Goal: Task Accomplishment & Management: Manage account settings

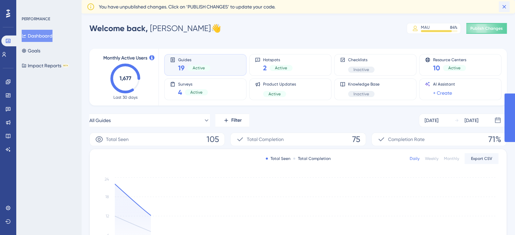
click at [504, 6] on icon at bounding box center [503, 6] width 7 height 7
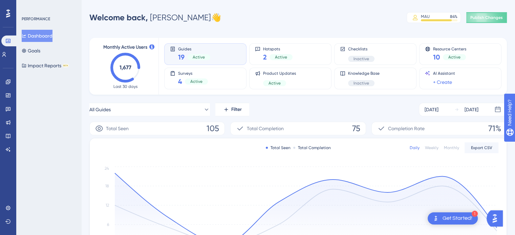
click at [46, 38] on button "Dashboard" at bounding box center [37, 36] width 31 height 12
click at [0, 0] on link at bounding box center [0, 0] width 0 height 0
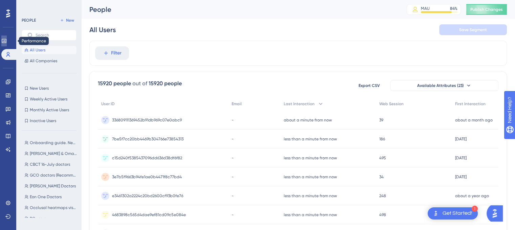
click at [0, 0] on icon at bounding box center [0, 0] width 0 height 0
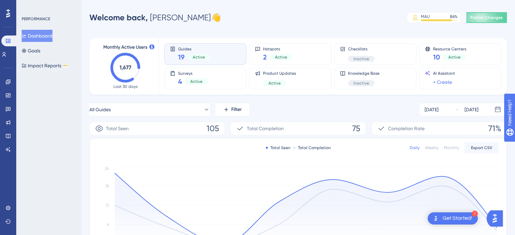
click at [454, 218] on div "Get Started!" at bounding box center [457, 218] width 30 height 7
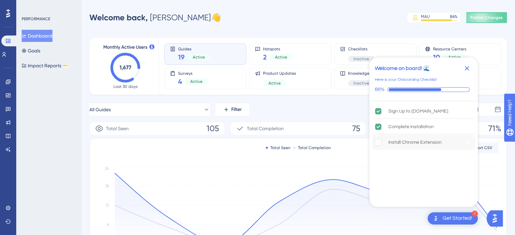
click at [381, 142] on rect "Install Chrome Extension is incomplete." at bounding box center [378, 142] width 6 height 6
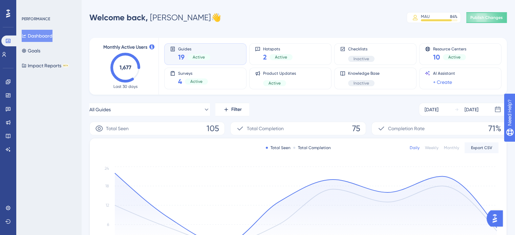
click at [325, 15] on div "Welcome back, Yazan 👋 MAU 84 % Click to see add-on and upgrade options Publish …" at bounding box center [297, 18] width 417 height 14
click at [0, 0] on link at bounding box center [0, 0] width 0 height 0
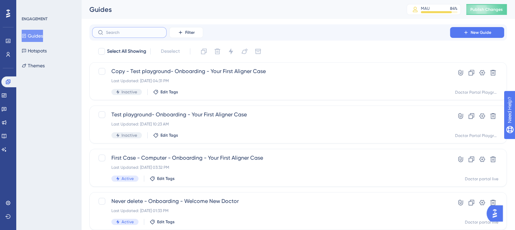
click at [135, 33] on input "text" at bounding box center [133, 32] width 55 height 5
click at [153, 38] on label at bounding box center [129, 32] width 74 height 11
click at [153, 35] on input "text" at bounding box center [133, 32] width 55 height 5
click at [153, 38] on label at bounding box center [129, 32] width 74 height 11
click at [153, 35] on input "text" at bounding box center [133, 32] width 55 height 5
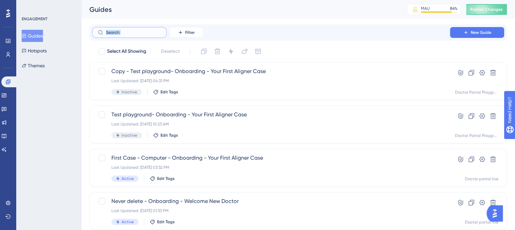
click at [139, 35] on input "text" at bounding box center [133, 32] width 55 height 5
type input "first"
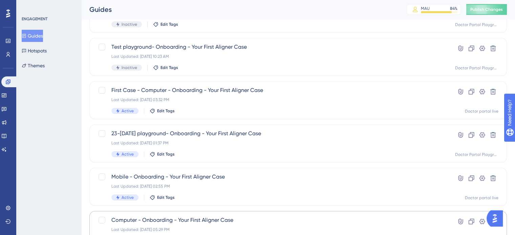
scroll to position [103, 0]
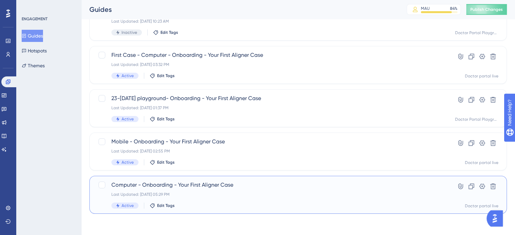
click at [215, 196] on div "Last Updated: Jul 22 2025, 05:29 PM" at bounding box center [270, 194] width 319 height 5
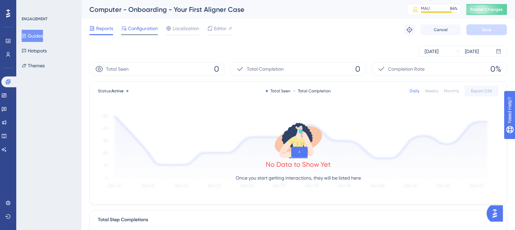
click at [143, 33] on div "Configuration" at bounding box center [139, 29] width 37 height 11
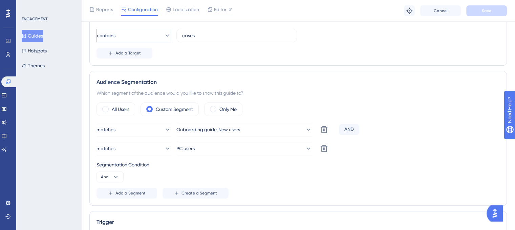
scroll to position [192, 0]
click at [38, 36] on button "Guides" at bounding box center [32, 36] width 21 height 12
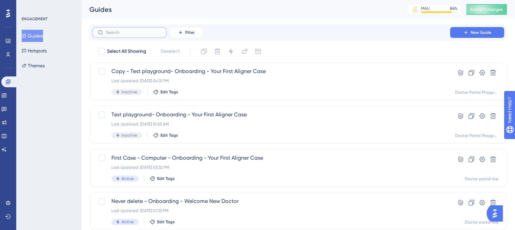
click at [153, 34] on input "text" at bounding box center [133, 32] width 55 height 5
type input "first"
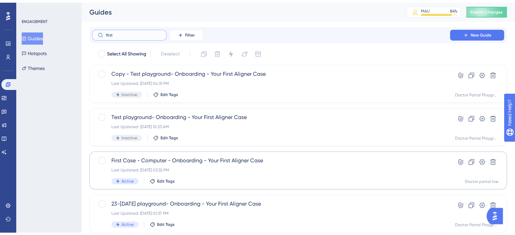
scroll to position [103, 0]
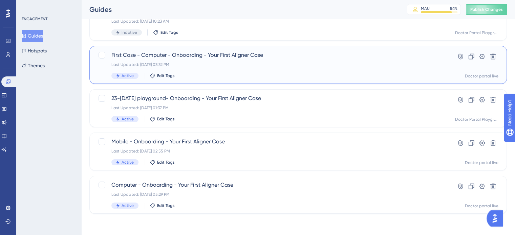
click at [197, 59] on div "First Case - Computer - Onboarding - Your First Aligner Case Last Updated: Jul …" at bounding box center [270, 65] width 319 height 28
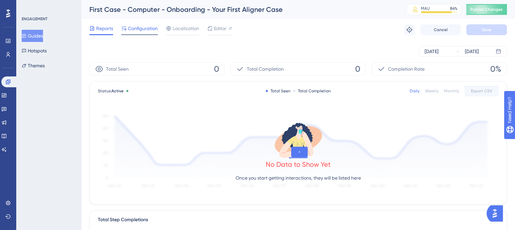
click at [142, 31] on span "Configuration" at bounding box center [143, 28] width 30 height 8
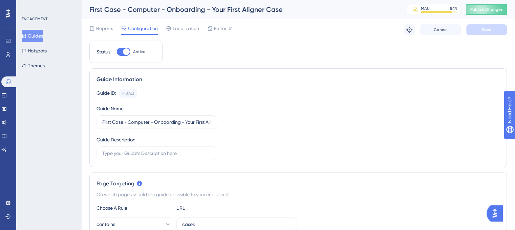
click at [41, 38] on button "Guides" at bounding box center [32, 36] width 21 height 12
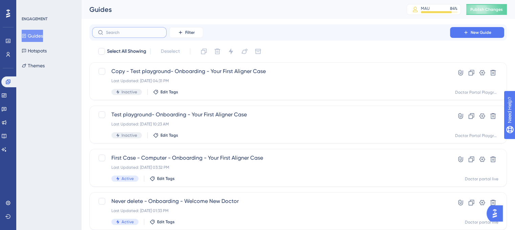
click at [121, 33] on input "text" at bounding box center [133, 32] width 55 height 5
type input "first"
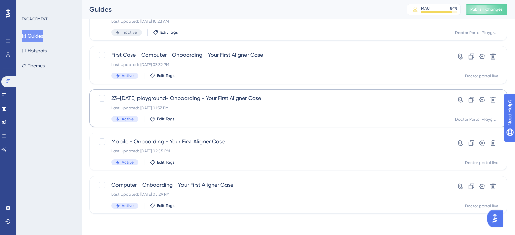
scroll to position [93, 0]
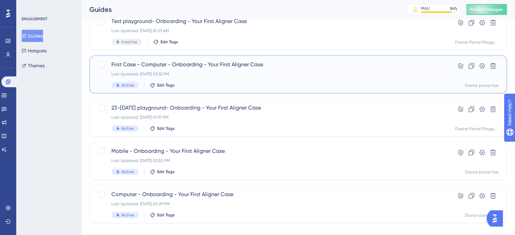
click at [210, 71] on div "Last Updated: Jul 28 2025, 03:32 PM" at bounding box center [270, 73] width 319 height 5
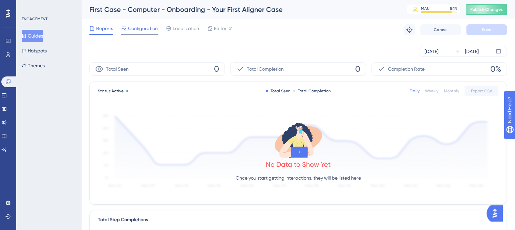
click at [144, 35] on div at bounding box center [139, 34] width 37 height 1
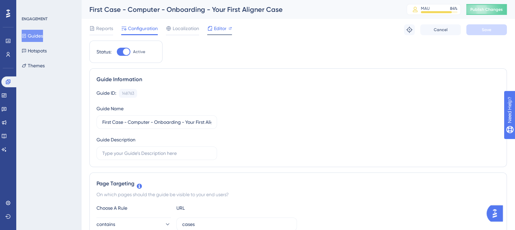
click at [211, 32] on div at bounding box center [209, 28] width 5 height 8
click at [226, 30] on span "Editor" at bounding box center [220, 28] width 13 height 8
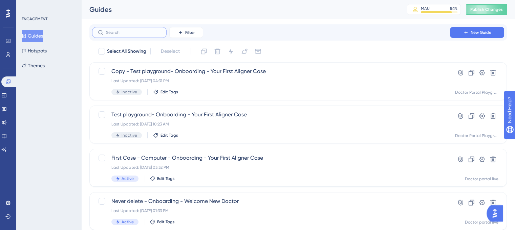
click at [131, 30] on input "text" at bounding box center [133, 32] width 55 height 5
type input "first"
click at [233, 75] on div "Copy - Test playground- Onboarding - Your First Aligner Case Last Updated: Aug …" at bounding box center [270, 81] width 319 height 28
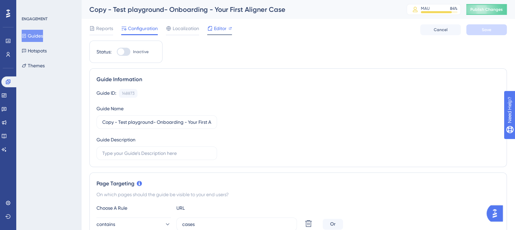
click at [222, 29] on span "Editor" at bounding box center [220, 28] width 13 height 8
click at [0, 0] on link at bounding box center [0, 0] width 0 height 0
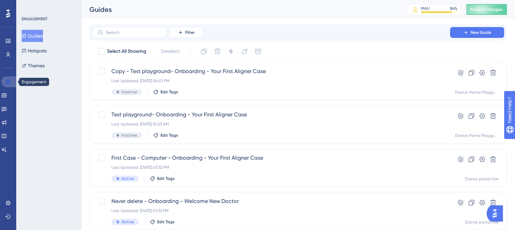
click at [0, 0] on link at bounding box center [0, 0] width 0 height 0
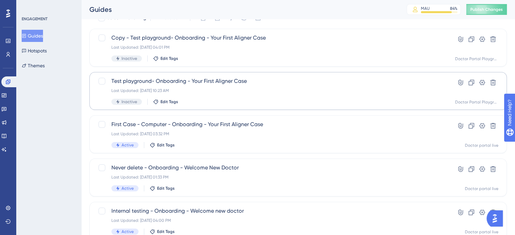
scroll to position [34, 0]
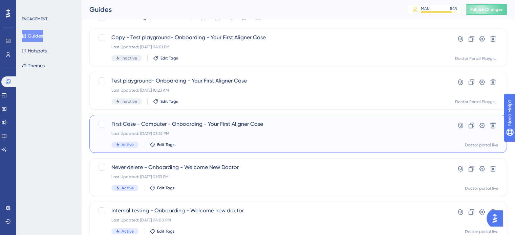
click at [197, 124] on span "First Case - Computer - Onboarding - Your First Aligner Case" at bounding box center [270, 124] width 319 height 8
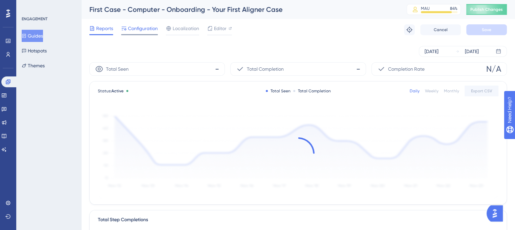
click at [140, 29] on span "Configuration" at bounding box center [143, 28] width 30 height 8
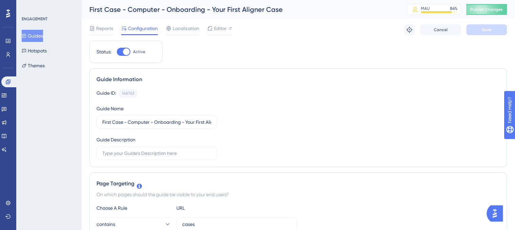
click at [36, 42] on button "Guides" at bounding box center [32, 36] width 21 height 12
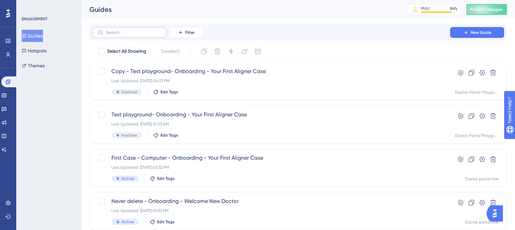
click at [111, 29] on label at bounding box center [129, 32] width 74 height 11
click at [111, 30] on input "text" at bounding box center [133, 32] width 55 height 5
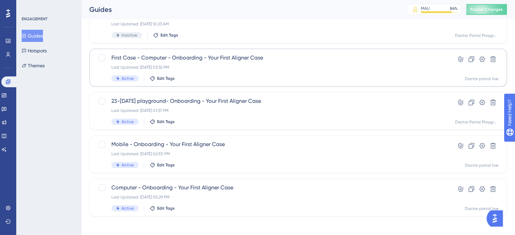
scroll to position [103, 0]
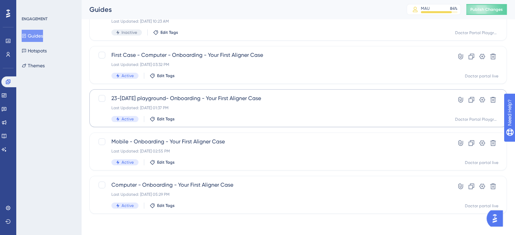
type input "firs"
click at [187, 104] on div "23-Jul playground- Onboarding - Your First Aligner Case Last Updated: Jul 29 20…" at bounding box center [270, 108] width 319 height 28
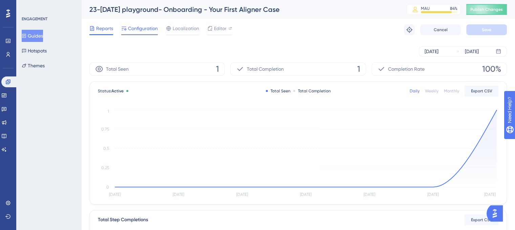
click at [141, 30] on span "Configuration" at bounding box center [143, 28] width 30 height 8
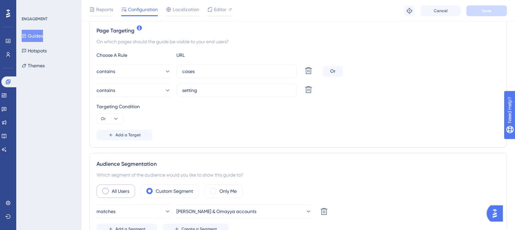
scroll to position [68, 0]
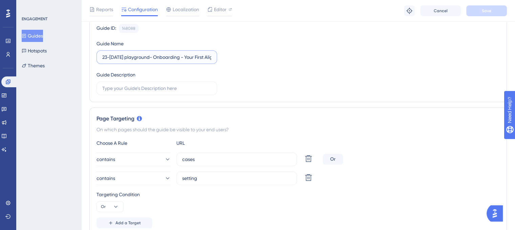
click at [102, 54] on input "23-Jul playground- Onboarding - Your First Aligner Case" at bounding box center [156, 56] width 109 height 7
type input "testing 23-Jul playground- Onboarding - Your First Aligner Case"
click at [479, 8] on button "Save" at bounding box center [486, 10] width 41 height 11
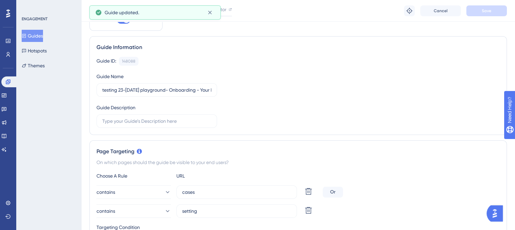
scroll to position [0, 0]
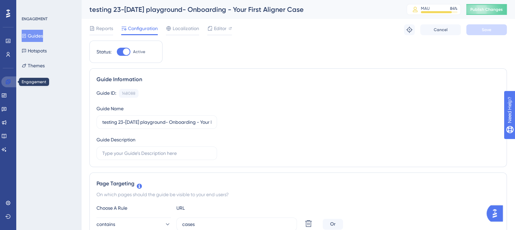
click at [0, 0] on link at bounding box center [0, 0] width 0 height 0
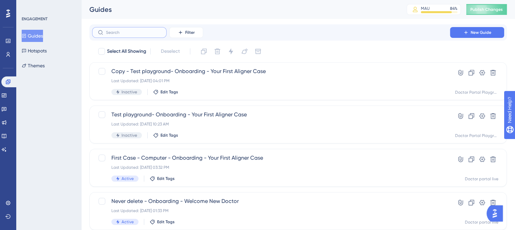
click at [115, 31] on input "text" at bounding box center [133, 32] width 55 height 5
type input "first"
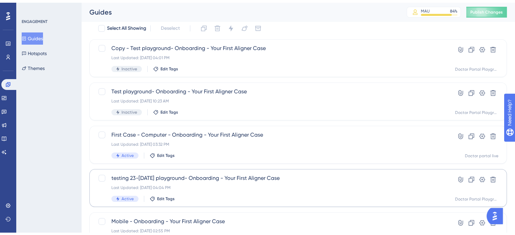
scroll to position [103, 0]
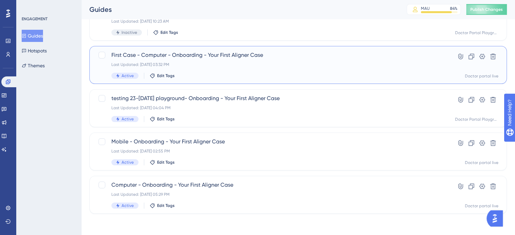
click at [189, 64] on div "Last Updated: Jul 28 2025, 03:32 PM" at bounding box center [270, 64] width 319 height 5
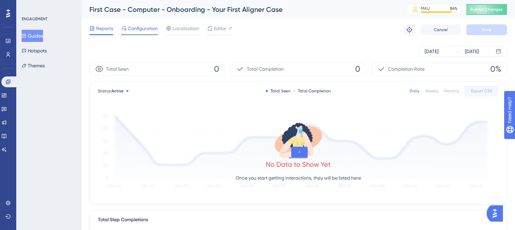
click at [155, 33] on div "Configuration" at bounding box center [139, 29] width 37 height 11
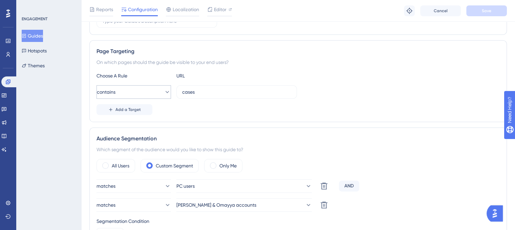
scroll to position [135, 0]
click at [0, 0] on link at bounding box center [0, 0] width 0 height 0
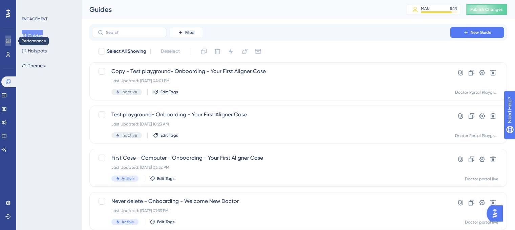
click at [0, 0] on icon at bounding box center [0, 0] width 0 height 0
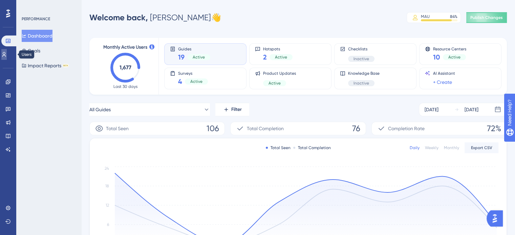
click at [0, 0] on link at bounding box center [0, 0] width 0 height 0
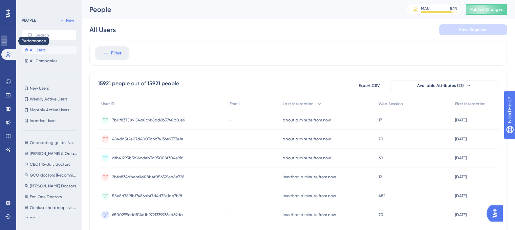
click at [0, 0] on icon at bounding box center [0, 0] width 0 height 0
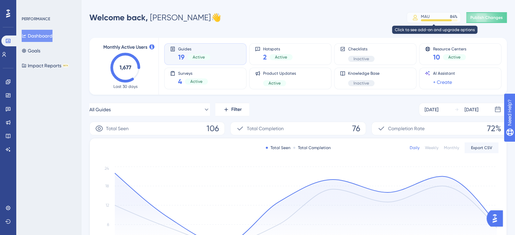
click at [432, 16] on div "MAU 84 %" at bounding box center [438, 16] width 37 height 5
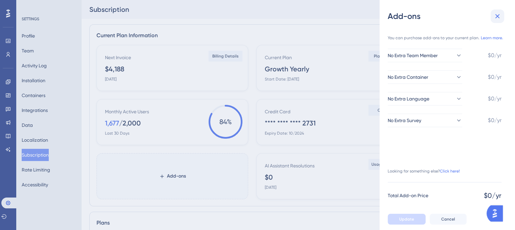
click at [496, 19] on icon at bounding box center [497, 16] width 8 height 8
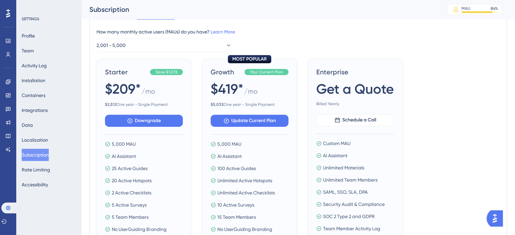
scroll to position [203, 0]
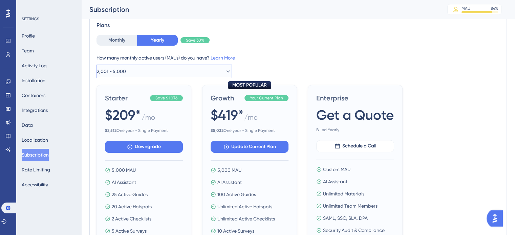
click at [168, 69] on button "2,001 - 5,000" at bounding box center [163, 72] width 135 height 14
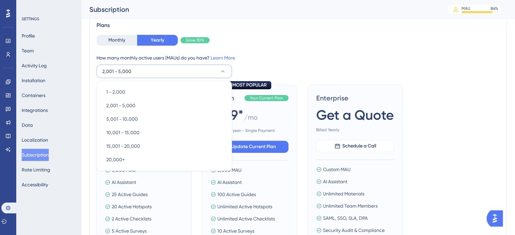
scroll to position [211, 0]
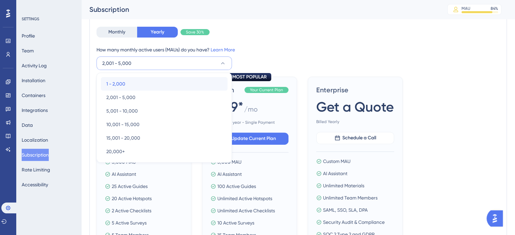
click at [167, 81] on div "1 - 2,000 1 - 2,000" at bounding box center [164, 84] width 116 height 14
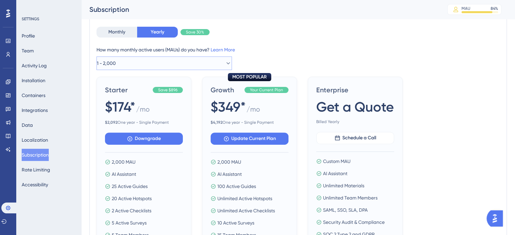
click at [168, 59] on button "1 - 2,000" at bounding box center [163, 63] width 135 height 14
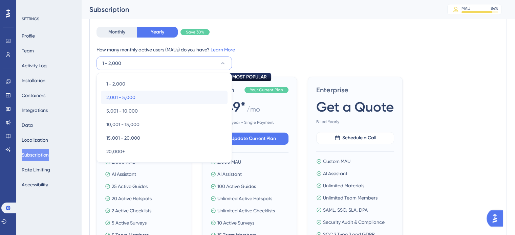
click at [175, 91] on div "2,001 - 5,000 2,001 - 5,000" at bounding box center [164, 98] width 116 height 14
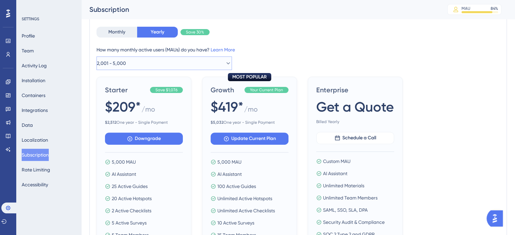
click at [168, 64] on button "2,001 - 5,000" at bounding box center [163, 63] width 135 height 14
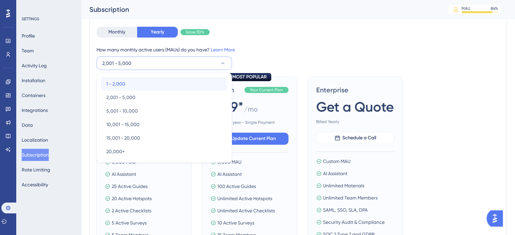
click at [169, 84] on div "1 - 2,000 1 - 2,000" at bounding box center [164, 84] width 116 height 14
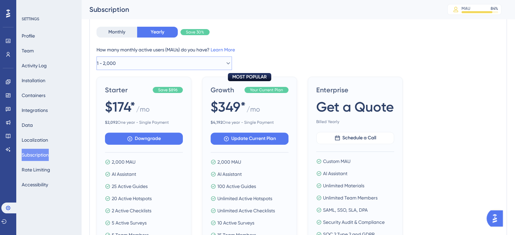
click at [163, 66] on button "1 - 2,000" at bounding box center [163, 63] width 135 height 14
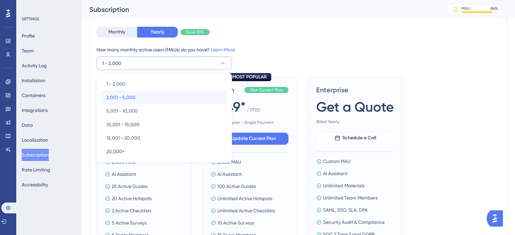
click at [163, 95] on div "2,001 - 5,000 2,001 - 5,000" at bounding box center [164, 98] width 116 height 14
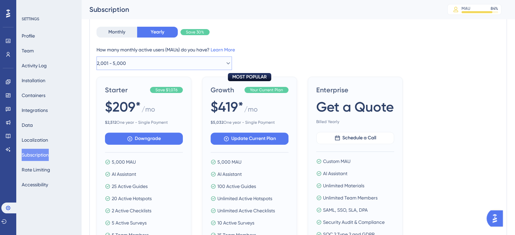
click at [153, 65] on button "2,001 - 5,000" at bounding box center [163, 63] width 135 height 14
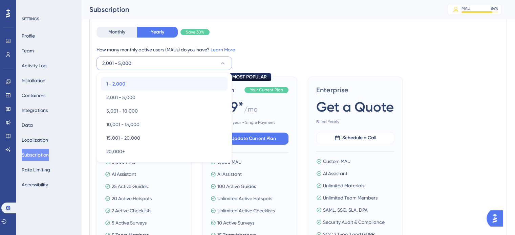
click at [152, 78] on div "1 - 2,000 1 - 2,000" at bounding box center [164, 84] width 116 height 14
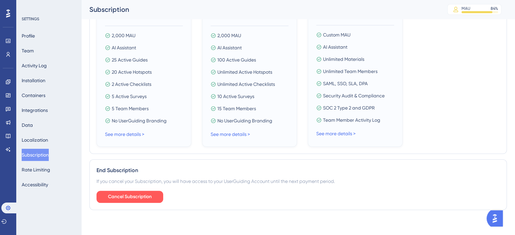
scroll to position [339, 0]
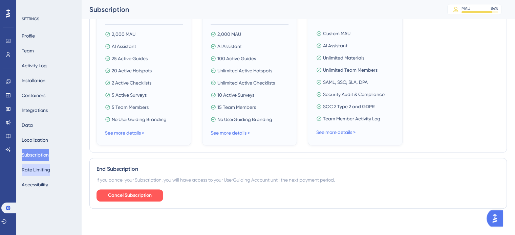
click at [44, 173] on button "Rate Limiting" at bounding box center [36, 170] width 28 height 12
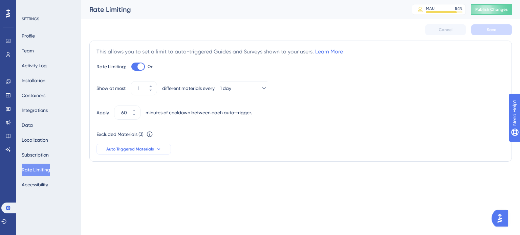
click at [126, 150] on span "Auto Triggered Materials" at bounding box center [130, 148] width 48 height 5
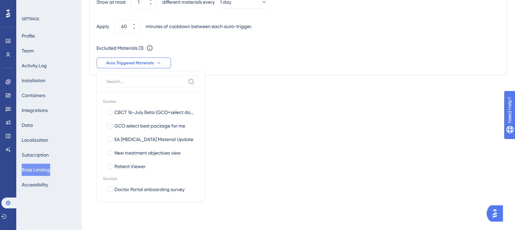
click at [0, 0] on div "Performance Users Engagement Widgets Feedback Product Updates Knowledge Base AI…" at bounding box center [0, 0] width 0 height 0
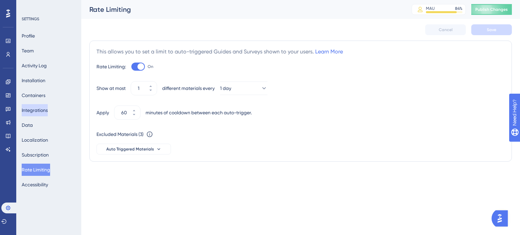
click at [46, 111] on button "Integrations" at bounding box center [35, 110] width 26 height 12
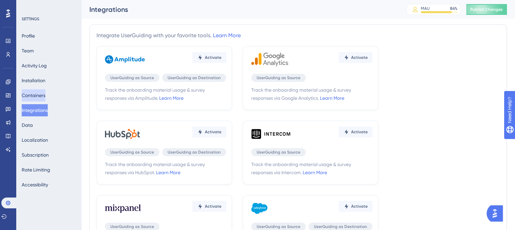
click at [45, 97] on button "Containers" at bounding box center [34, 95] width 24 height 12
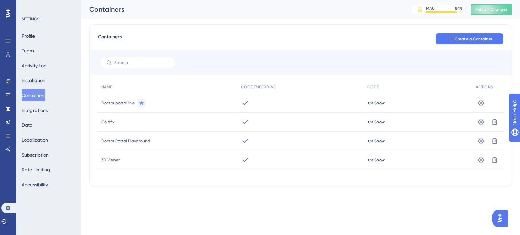
click at [41, 133] on div "Profile Team Activity Log Installation Containers Integrations Data Localizatio…" at bounding box center [49, 110] width 55 height 161
click at [33, 126] on button "Data" at bounding box center [27, 125] width 11 height 12
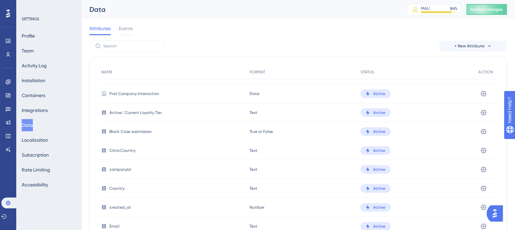
scroll to position [347, 0]
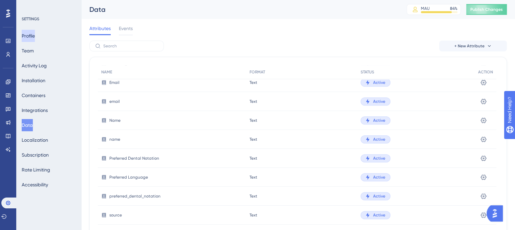
click at [34, 38] on button "Profile" at bounding box center [28, 36] width 13 height 12
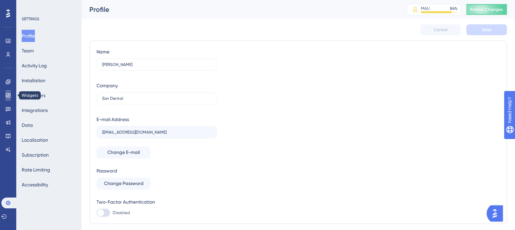
click at [9, 94] on icon at bounding box center [7, 95] width 5 height 5
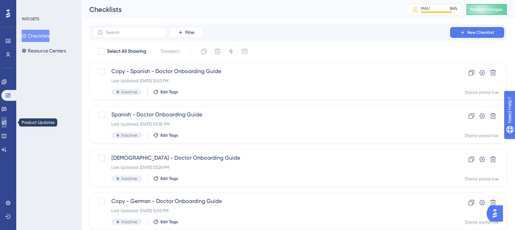
click at [7, 121] on link at bounding box center [3, 122] width 5 height 11
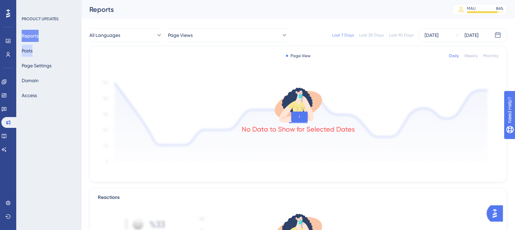
click at [30, 54] on button "Posts" at bounding box center [27, 51] width 11 height 12
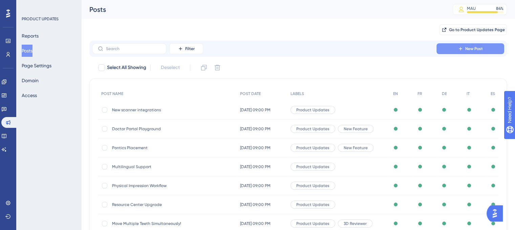
click at [477, 52] on button "New Post" at bounding box center [470, 48] width 68 height 11
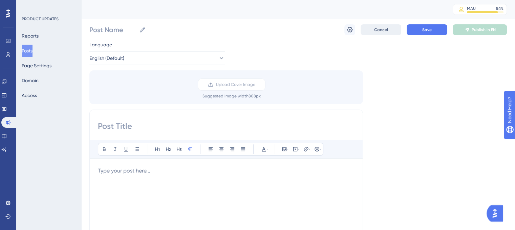
click at [382, 29] on span "Cancel" at bounding box center [381, 29] width 14 height 5
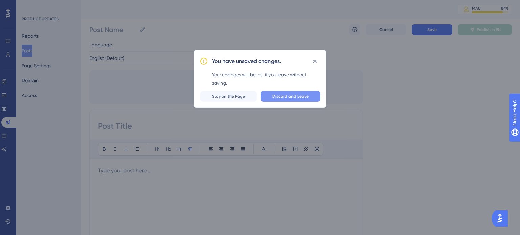
click at [296, 92] on button "Discard and Leave" at bounding box center [290, 96] width 60 height 11
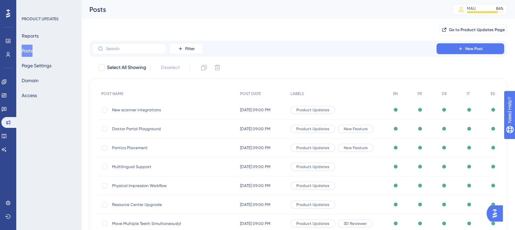
click at [176, 118] on div "New scanner integrations New scanner integrations" at bounding box center [166, 109] width 108 height 19
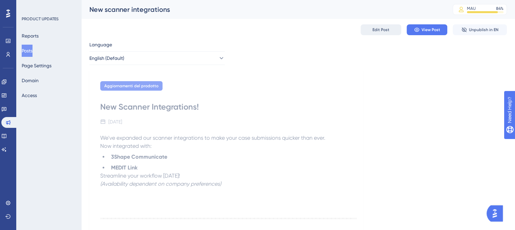
click at [397, 30] on button "Edit Post" at bounding box center [380, 29] width 41 height 11
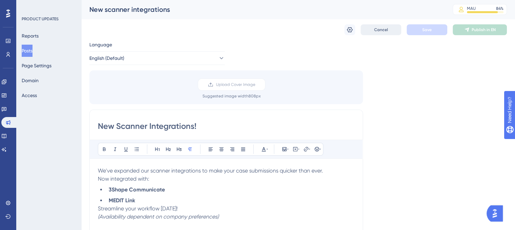
click at [381, 35] on button "Cancel" at bounding box center [380, 29] width 41 height 11
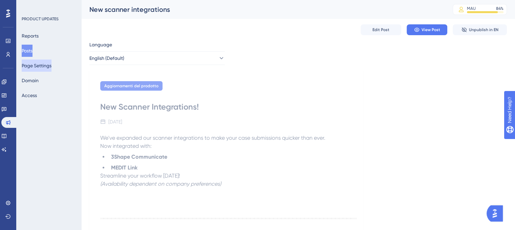
click at [35, 63] on button "Page Settings" at bounding box center [37, 66] width 30 height 12
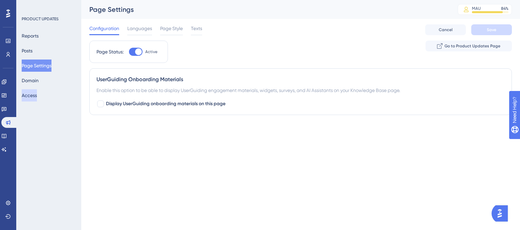
click at [37, 92] on button "Access" at bounding box center [29, 95] width 15 height 12
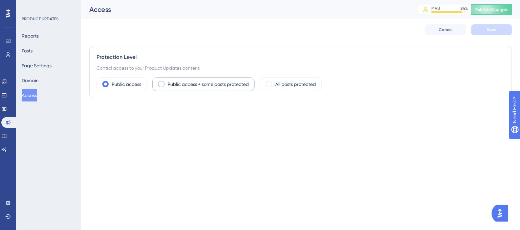
click at [175, 83] on label "Public access + some posts protected" at bounding box center [207, 84] width 81 height 8
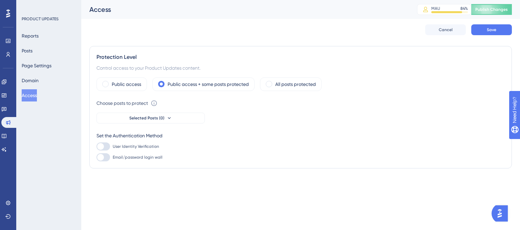
click at [107, 146] on div at bounding box center [103, 146] width 14 height 8
click at [96, 146] on input "User Identity Verification" at bounding box center [96, 146] width 0 height 0
checkbox input "false"
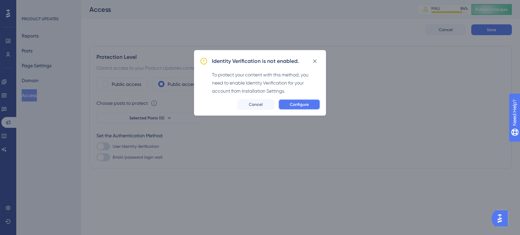
click at [293, 105] on span "Configure" at bounding box center [299, 104] width 19 height 5
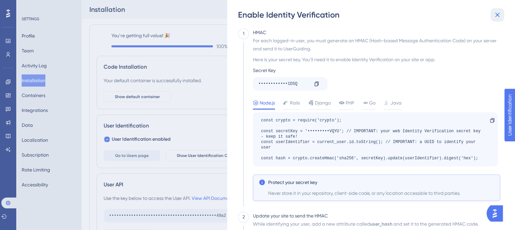
click at [499, 14] on icon at bounding box center [497, 15] width 8 height 8
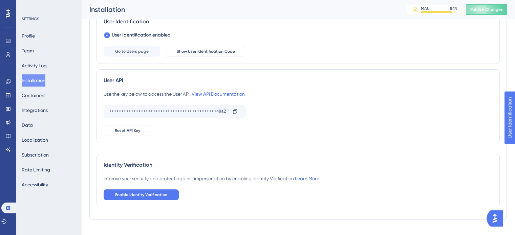
scroll to position [120, 0]
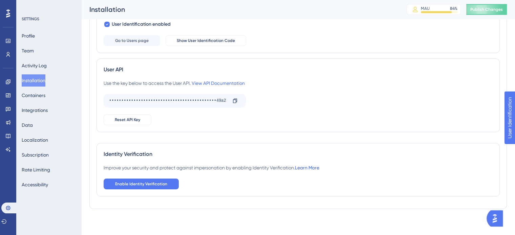
click at [301, 166] on link "Learn More" at bounding box center [307, 167] width 24 height 5
click at [0, 0] on icon at bounding box center [0, 0] width 0 height 0
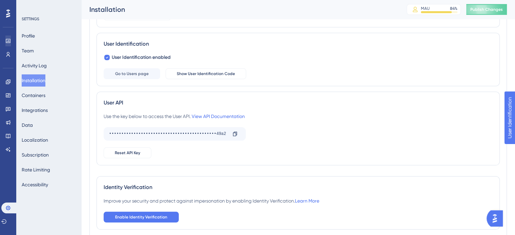
scroll to position [0, 0]
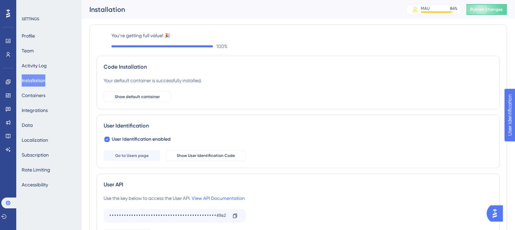
click at [0, 0] on icon at bounding box center [0, 0] width 0 height 0
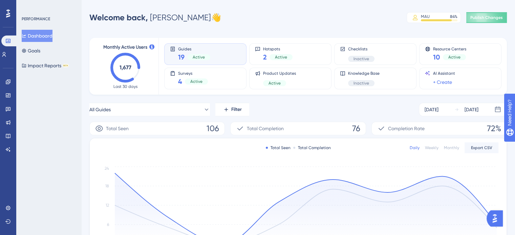
click at [502, 126] on div "Completion Rate 72%" at bounding box center [438, 129] width 135 height 14
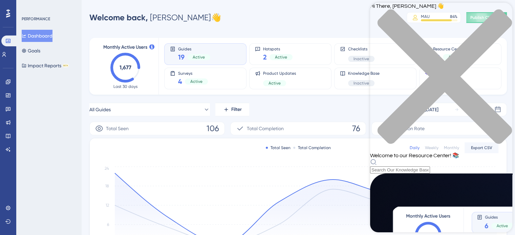
click at [497, 11] on div "close resource center" at bounding box center [441, 80] width 142 height 143
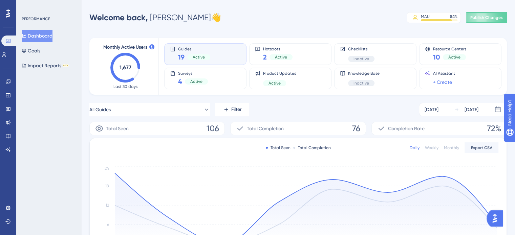
click at [500, 220] on img "Open AI Assistant Launcher" at bounding box center [494, 218] width 12 height 12
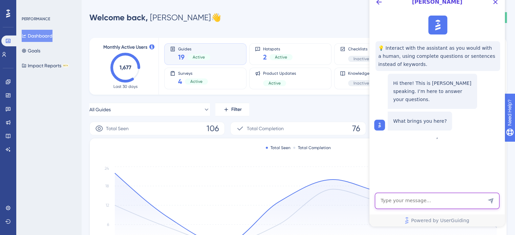
click at [426, 198] on textarea "AI Assistant Text Input" at bounding box center [436, 201] width 124 height 16
paste textarea "Identity Verification"
type textarea "does Identity Verification affect MAUs?"
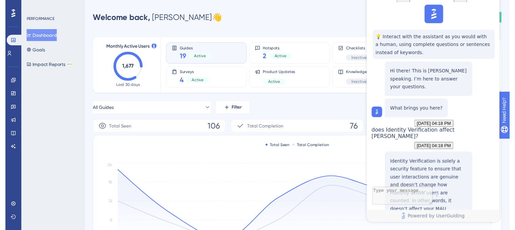
scroll to position [106, 0]
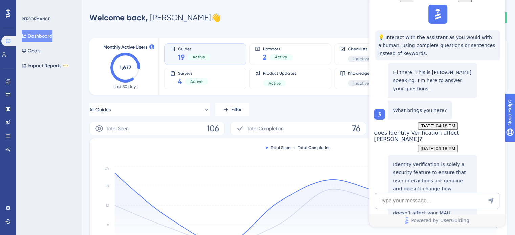
click at [24, 101] on link at bounding box center [63, 89] width 78 height 24
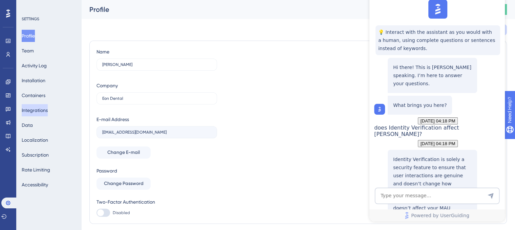
click at [48, 110] on button "Integrations" at bounding box center [35, 110] width 26 height 12
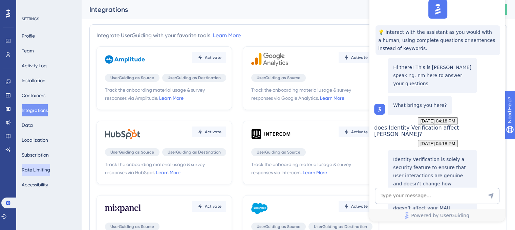
click at [46, 172] on button "Rate Limiting" at bounding box center [36, 170] width 28 height 12
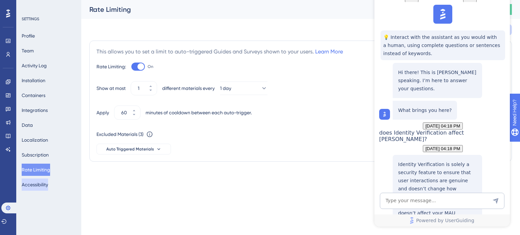
click at [44, 184] on button "Accessibility" at bounding box center [35, 185] width 26 height 12
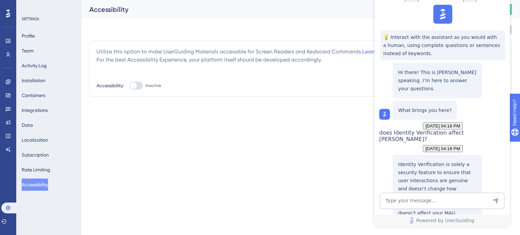
click at [39, 43] on div "Profile Team Activity Log Installation Containers Integrations Data Localizatio…" at bounding box center [49, 110] width 55 height 161
click at [35, 40] on button "Profile" at bounding box center [28, 36] width 13 height 12
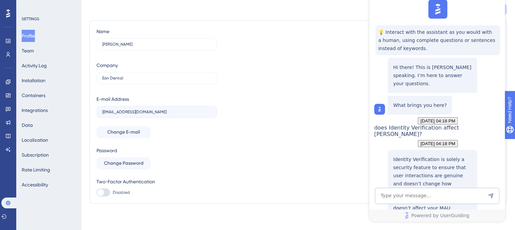
scroll to position [21, 0]
click at [30, 51] on button "Team" at bounding box center [28, 51] width 12 height 12
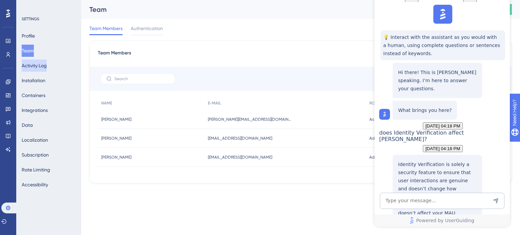
click at [38, 63] on button "Activity Log" at bounding box center [34, 66] width 25 height 12
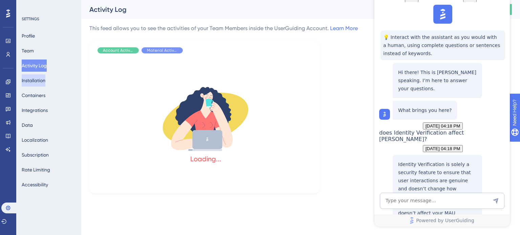
click at [39, 81] on button "Installation" at bounding box center [34, 80] width 24 height 12
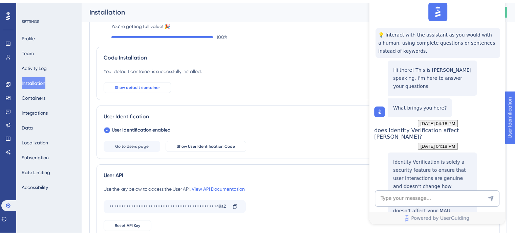
scroll to position [120, 0]
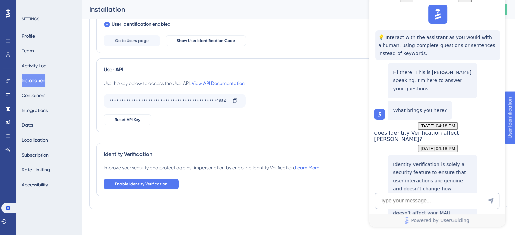
click at [133, 177] on div "Improve your security and protect against impersonation by enabling Identity Ve…" at bounding box center [298, 177] width 389 height 26
click at [134, 181] on span "Enable Identity Verification" at bounding box center [141, 183] width 52 height 5
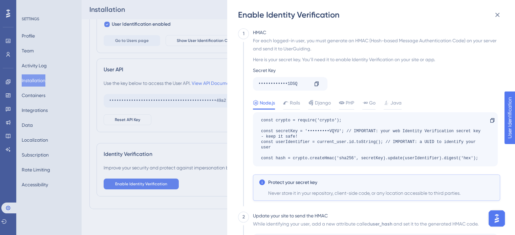
scroll to position [0, 0]
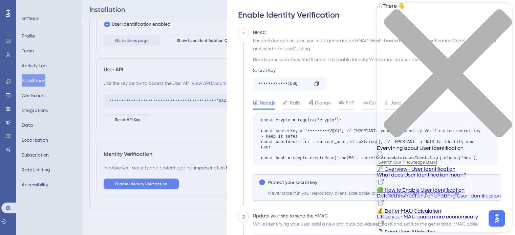
click at [502, 7] on div "Hi There 👋 Everything about User Identification" at bounding box center [444, 84] width 135 height 163
click at [502, 15] on icon "close resource center" at bounding box center [448, 73] width 128 height 128
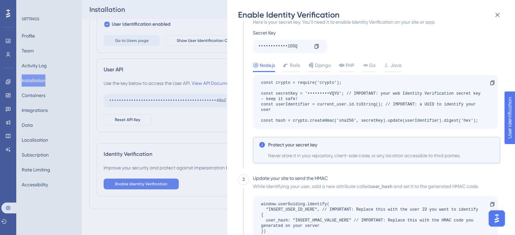
scroll to position [99, 0]
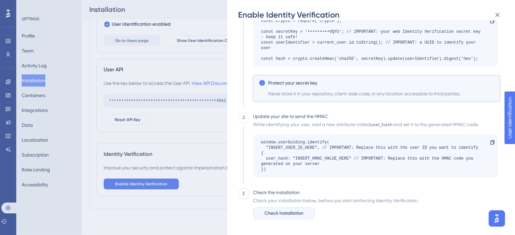
click at [285, 215] on span "Check Installation" at bounding box center [283, 213] width 39 height 8
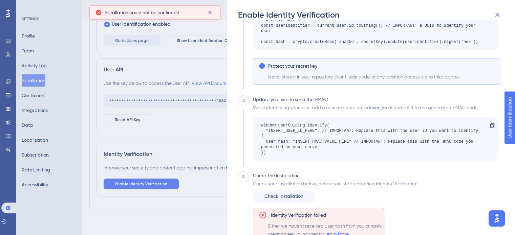
scroll to position [141, 0]
